Goal: Find specific page/section: Find specific page/section

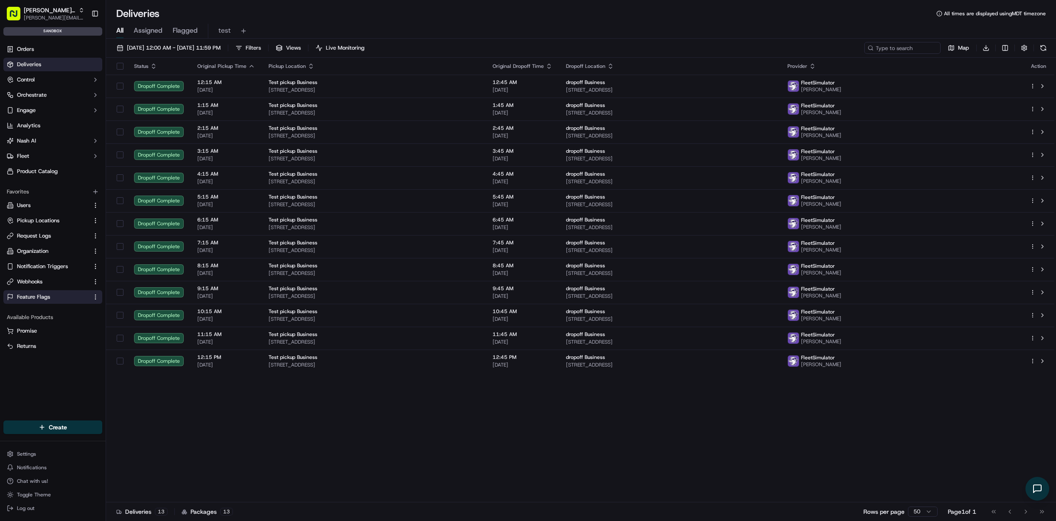
click at [46, 299] on span "Feature Flags" at bounding box center [33, 297] width 33 height 8
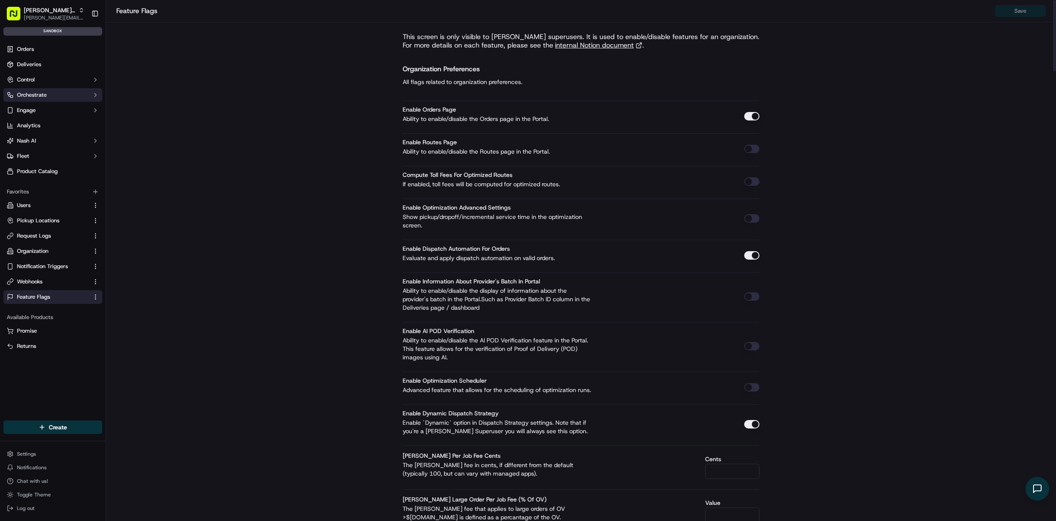
click at [48, 96] on button "Orchestrate" at bounding box center [52, 95] width 99 height 14
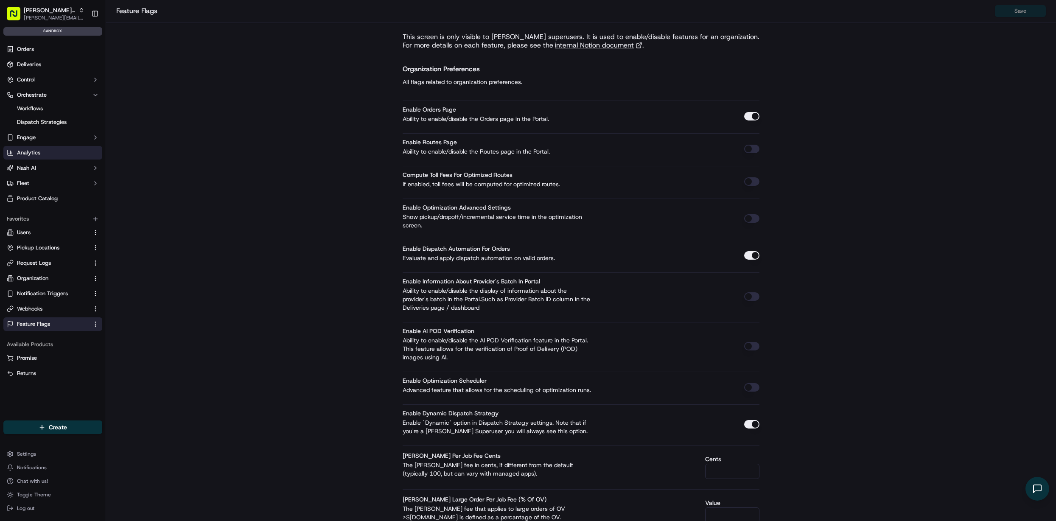
click at [59, 159] on link "Analytics" at bounding box center [52, 153] width 99 height 14
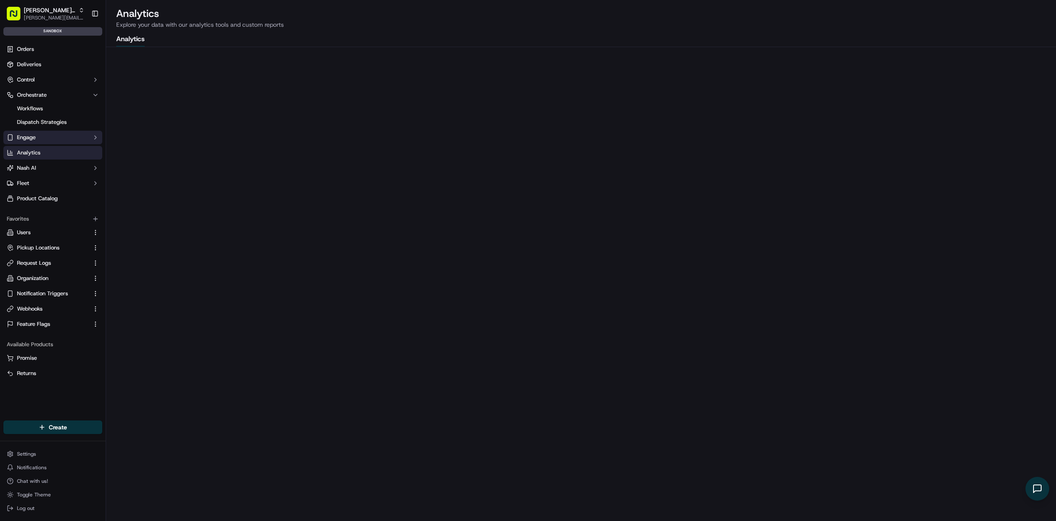
click at [65, 139] on button "Engage" at bounding box center [52, 138] width 99 height 14
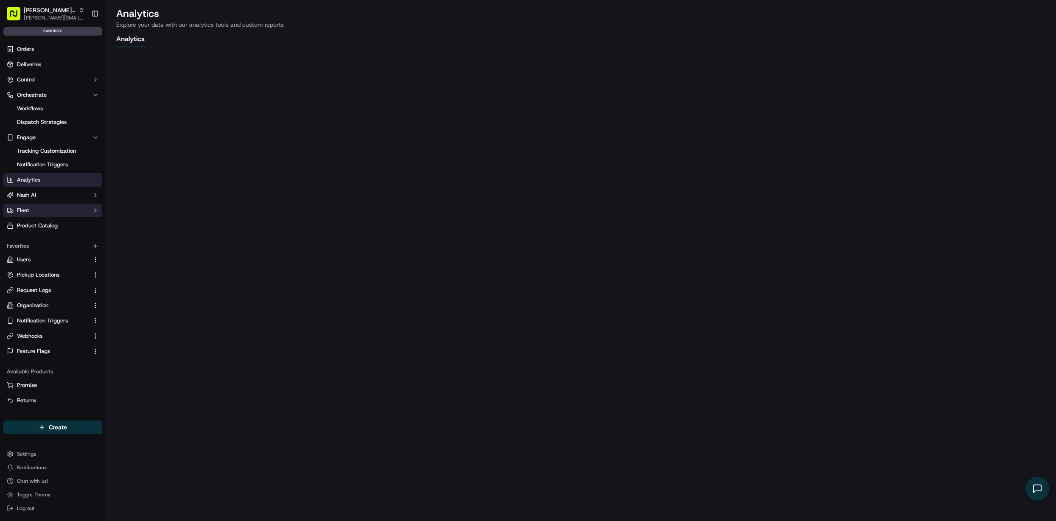
click at [78, 206] on button "Fleet" at bounding box center [52, 211] width 99 height 14
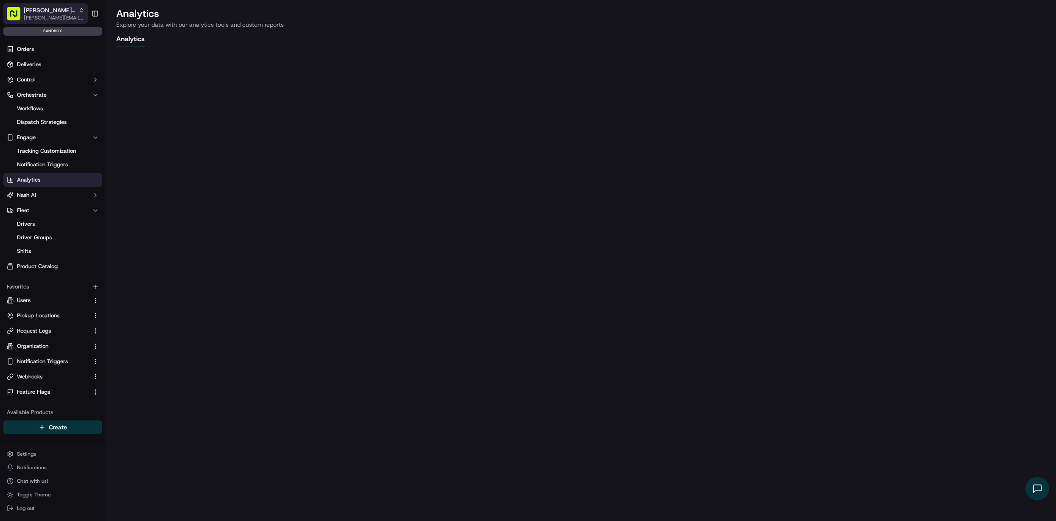
click at [48, 13] on span "[PERSON_NAME] Org" at bounding box center [49, 10] width 51 height 8
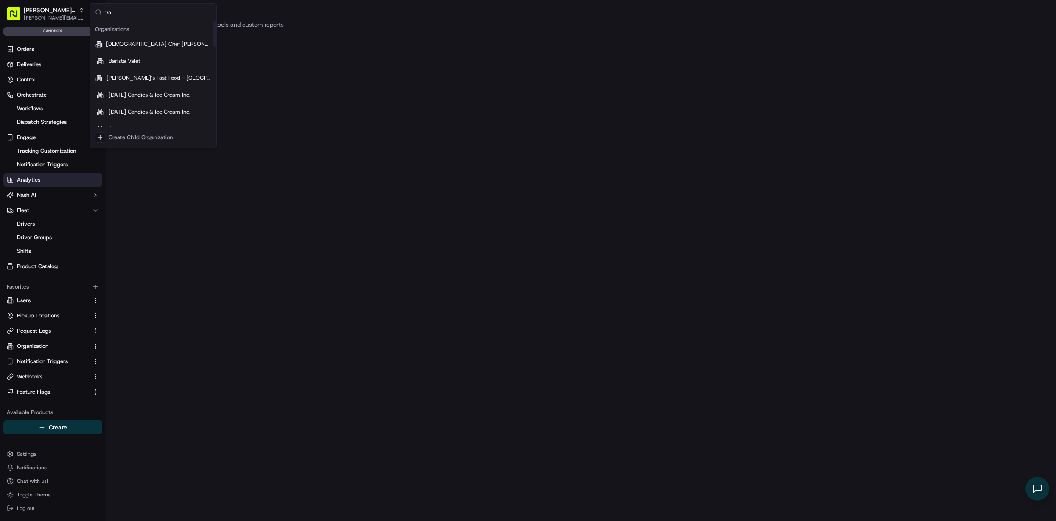
type input "v"
type input "c"
type input "w"
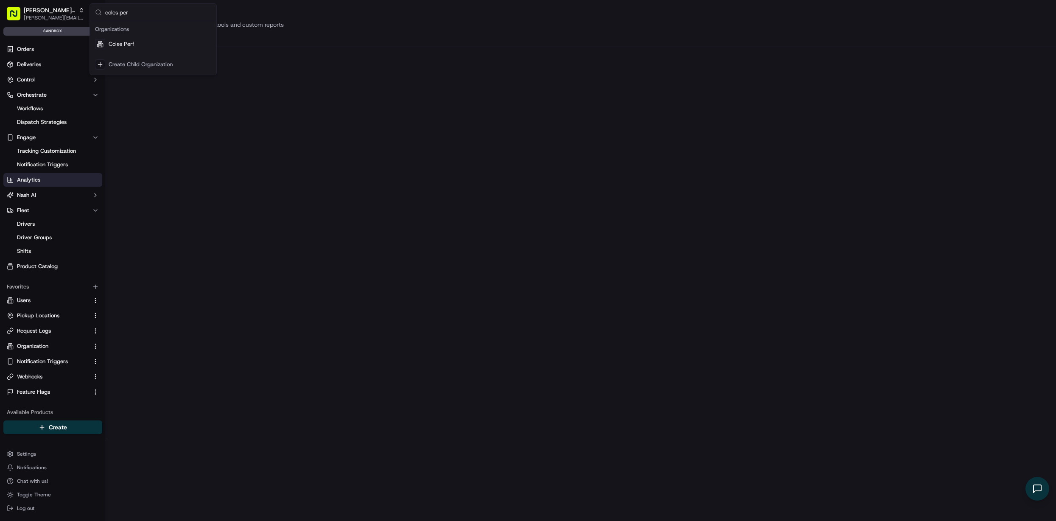
type input "coles per"
click at [148, 49] on div "Coles Perf" at bounding box center [153, 44] width 123 height 17
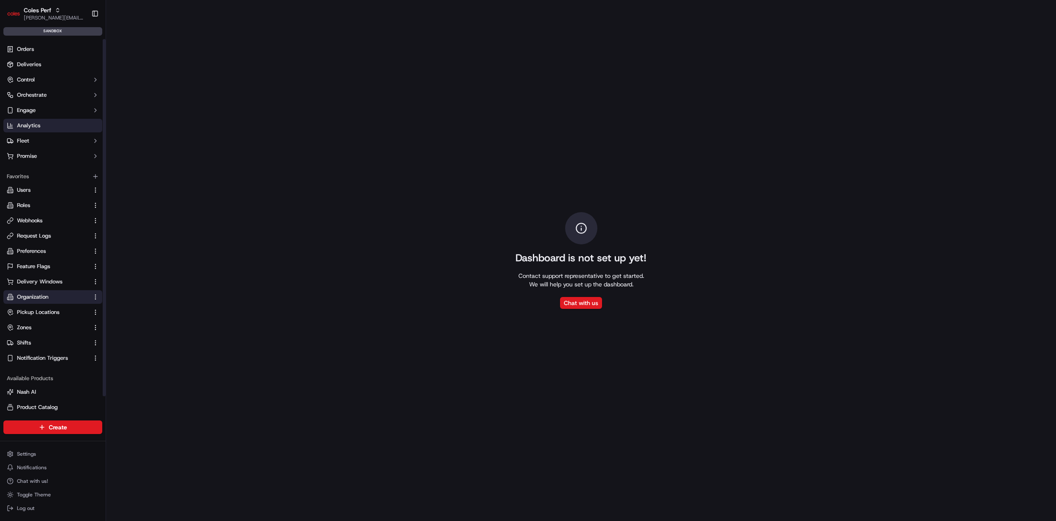
click at [55, 298] on link "Organization" at bounding box center [48, 297] width 82 height 8
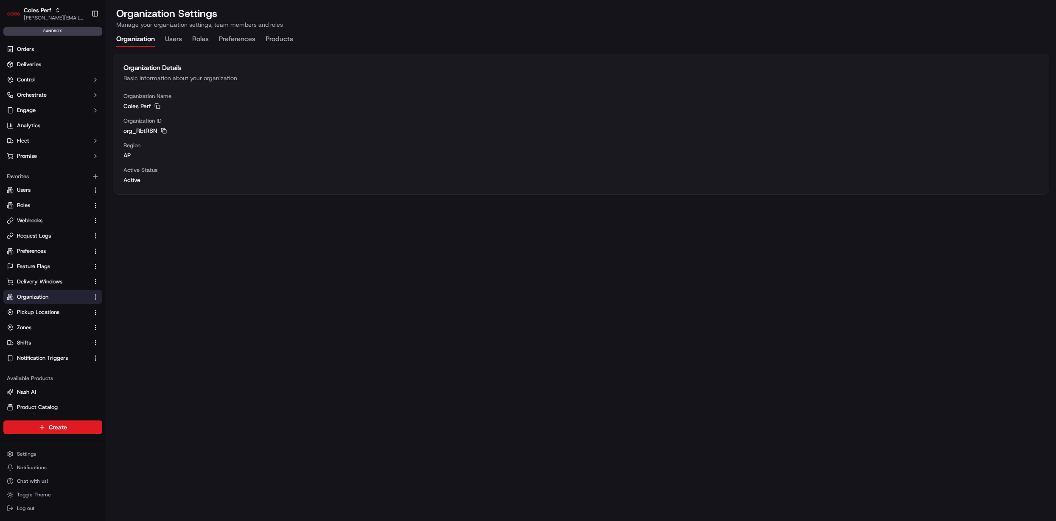
click at [164, 133] on rect "button" at bounding box center [164, 131] width 3 height 3
